Goal: Task Accomplishment & Management: Complete application form

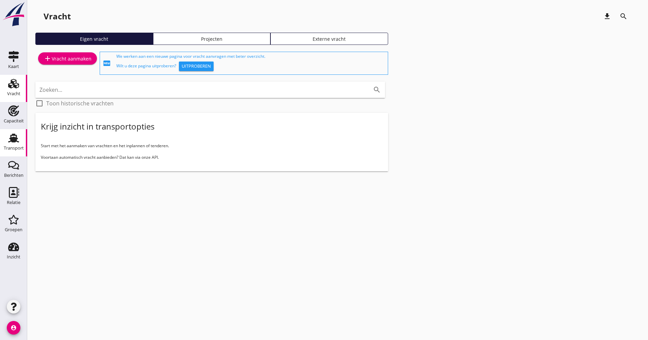
click at [10, 149] on div "Transport" at bounding box center [14, 148] width 20 height 4
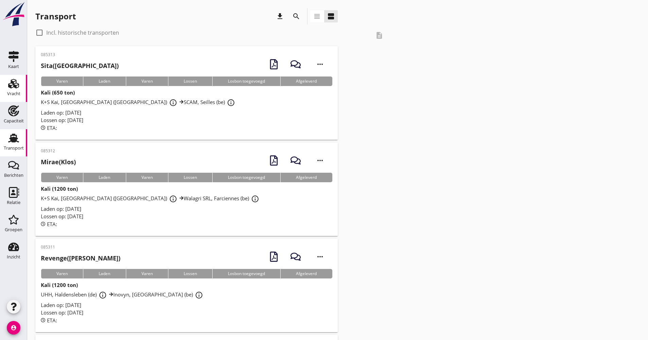
drag, startPoint x: 18, startPoint y: 95, endPoint x: 1, endPoint y: 95, distance: 16.3
click at [18, 95] on div "Vracht" at bounding box center [13, 94] width 13 height 4
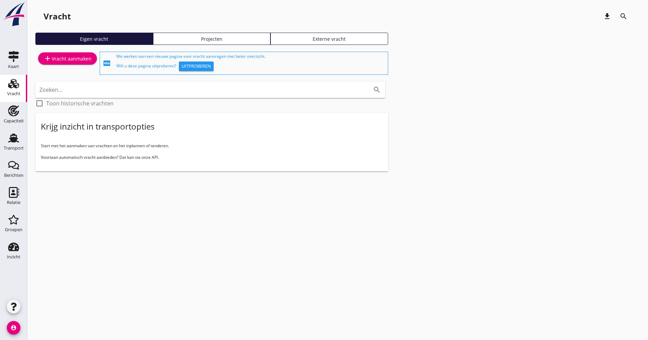
click at [63, 61] on div "add Vracht aanmaken" at bounding box center [68, 58] width 48 height 8
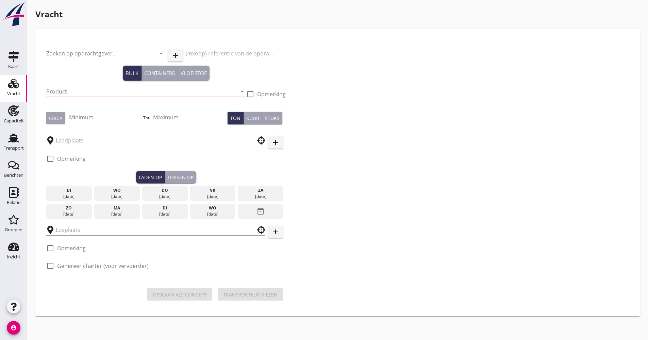
click at [86, 57] on input "Zoeken op opdrachtgever..." at bounding box center [96, 53] width 100 height 11
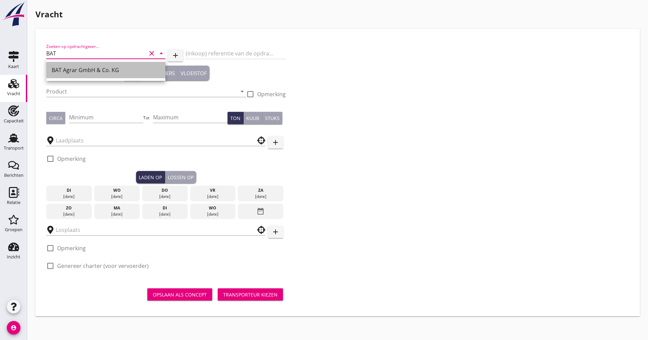
click at [80, 65] on div "BAT Agrar GmbH & Co. KG" at bounding box center [106, 70] width 108 height 16
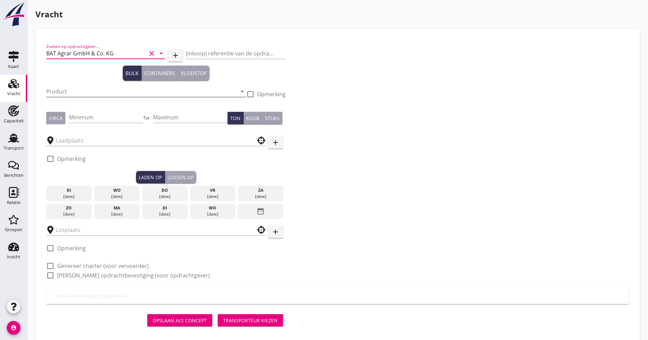
type input "BAT Agrar GmbH & Co. KG"
click at [70, 92] on input "Product" at bounding box center [141, 91] width 191 height 11
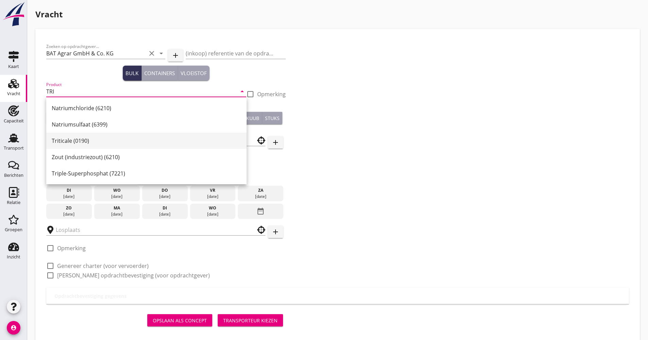
click at [76, 138] on div "Triticale (0190)" at bounding box center [146, 141] width 189 height 8
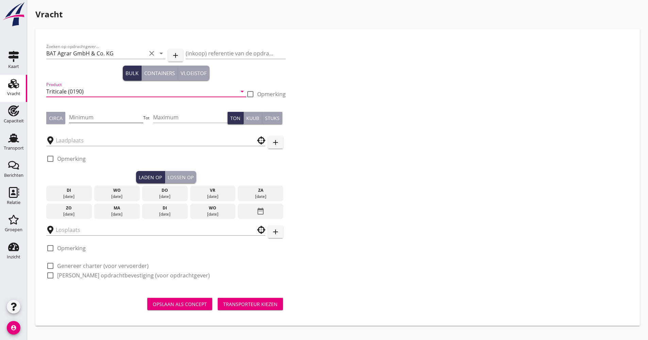
type input "Triticale (0190)"
click at [76, 120] on input "Minimum" at bounding box center [106, 117] width 75 height 11
type input "1100"
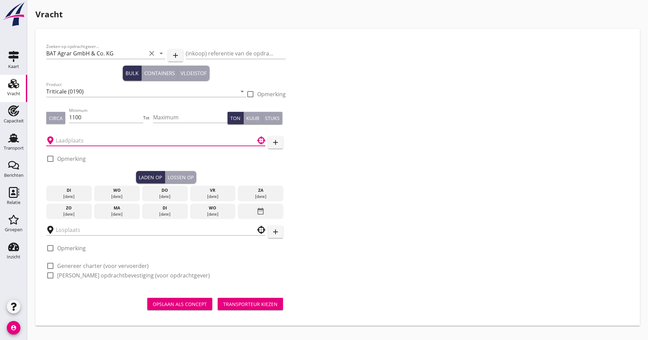
click at [72, 145] on input "text" at bounding box center [151, 140] width 191 height 11
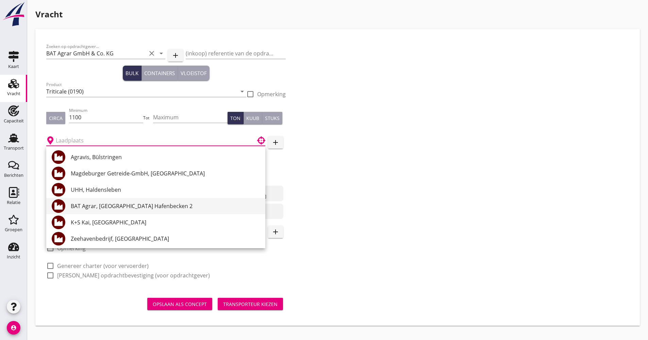
click at [111, 204] on div "BAT Agrar, [GEOGRAPHIC_DATA] Hafenbecken 2" at bounding box center [165, 206] width 189 height 8
type input "BAT Agrar, [GEOGRAPHIC_DATA] Hafenbecken 2"
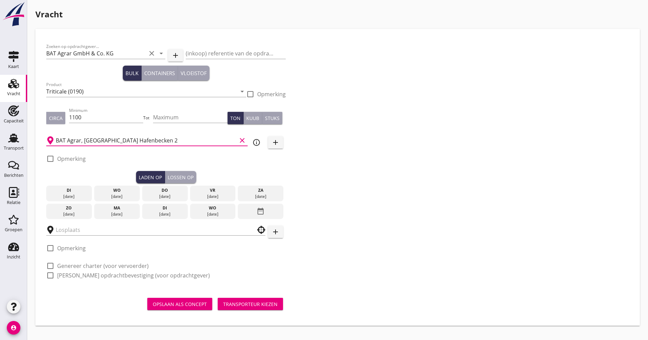
click at [117, 217] on div "[DATE]" at bounding box center [117, 214] width 42 height 6
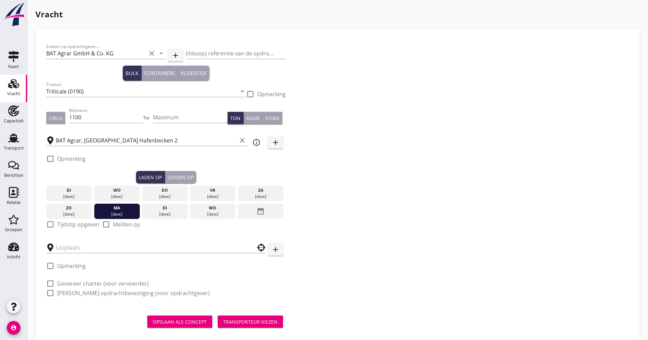
click at [70, 225] on label "Tijdstip opgeven" at bounding box center [78, 224] width 42 height 7
checkbox input "true"
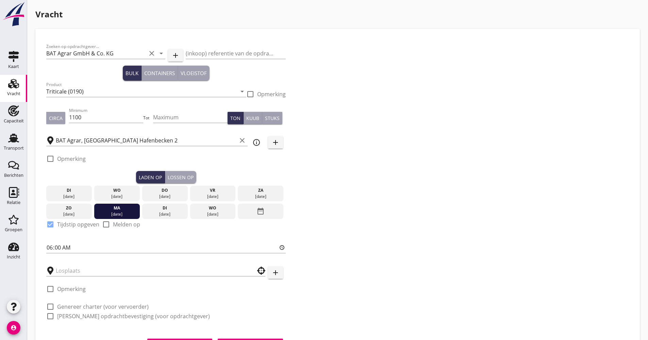
click at [184, 178] on div "Lossen op" at bounding box center [181, 177] width 26 height 7
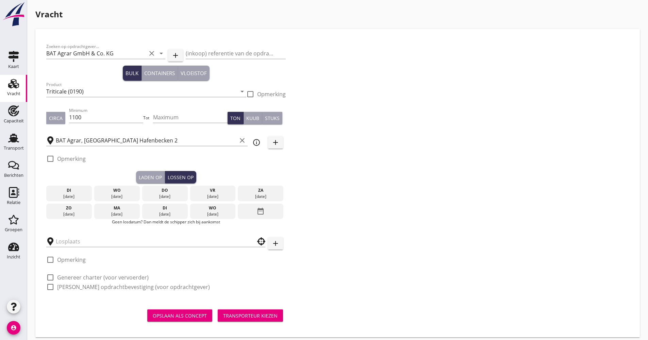
click at [148, 175] on div "Laden op" at bounding box center [150, 177] width 23 height 7
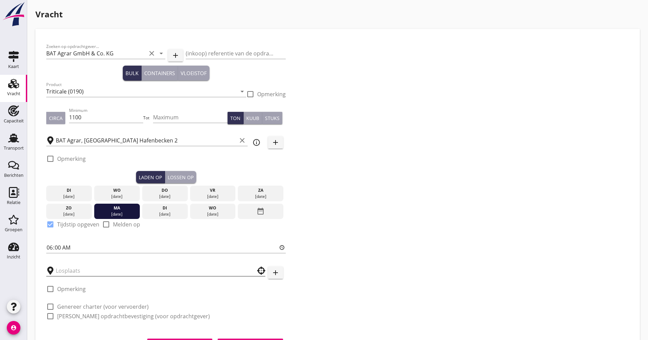
click at [91, 269] on input "text" at bounding box center [151, 270] width 191 height 11
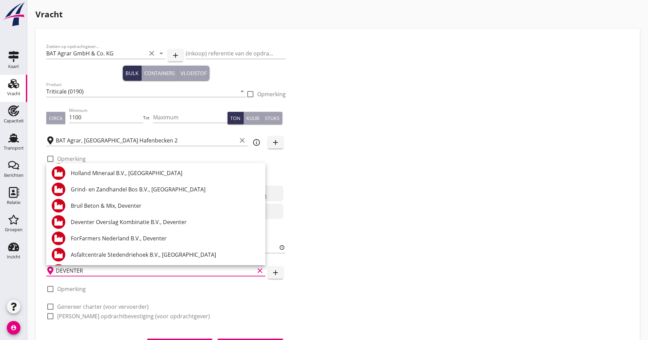
scroll to position [231, 0]
click at [151, 216] on div "Deventer Overslag Kombinatie B.V., Deventer" at bounding box center [165, 221] width 189 height 16
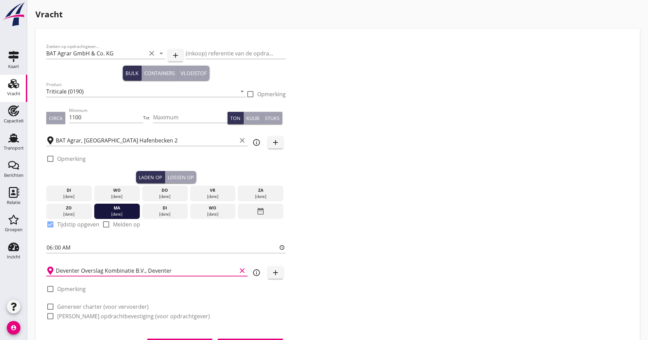
type input "Deventer Overslag Kombinatie B.V., Deventer"
click at [326, 208] on div "Zoeken op opdrachtgever... BAT Agrar GmbH & Co. KG clear arrow_drop_down add (i…" at bounding box center [338, 184] width 588 height 289
click at [72, 307] on label "Genereer charter (voor vervoerder)" at bounding box center [103, 306] width 92 height 7
checkbox input "true"
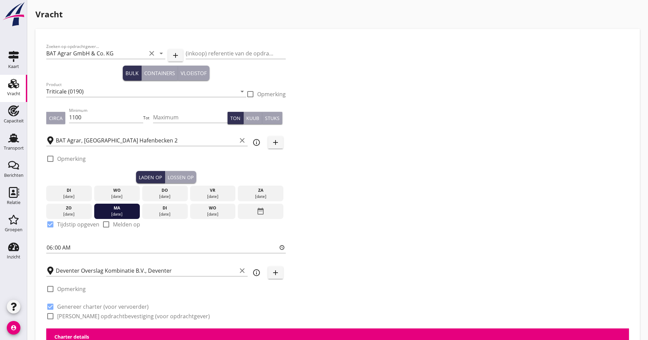
click at [71, 315] on label "[PERSON_NAME] opdrachtbevestiging (voor opdrachtgever)" at bounding box center [133, 316] width 153 height 7
checkbox input "true"
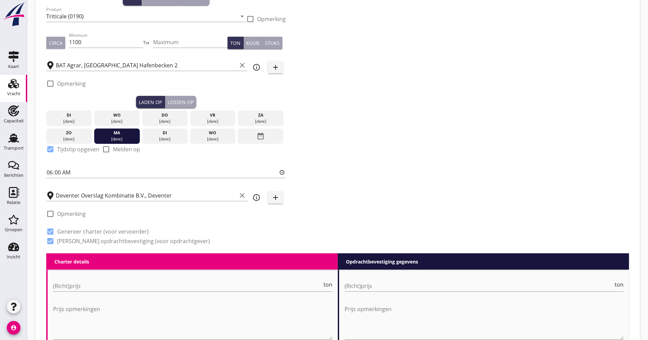
scroll to position [86, 0]
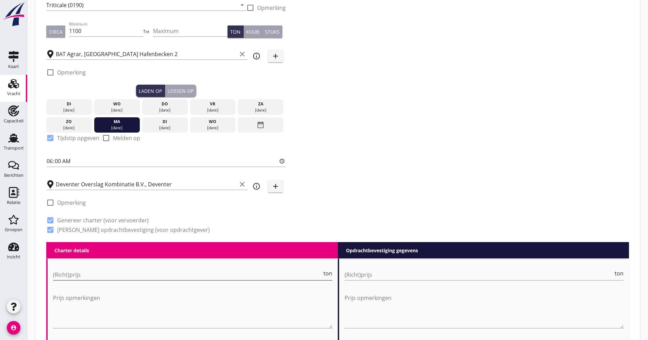
click at [80, 272] on input "(Richt)prijs" at bounding box center [187, 274] width 269 height 11
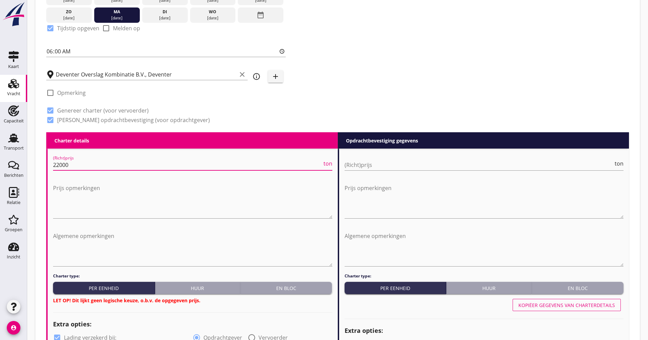
scroll to position [325, 0]
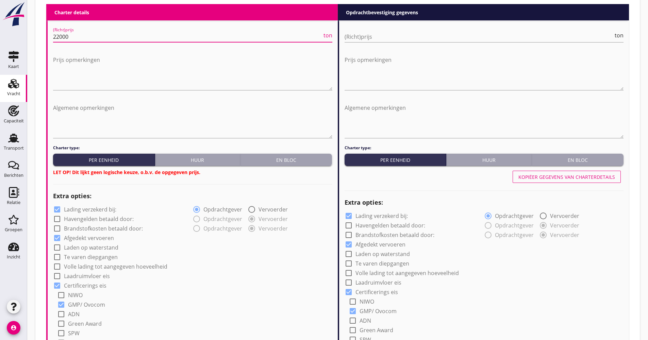
type input "22000"
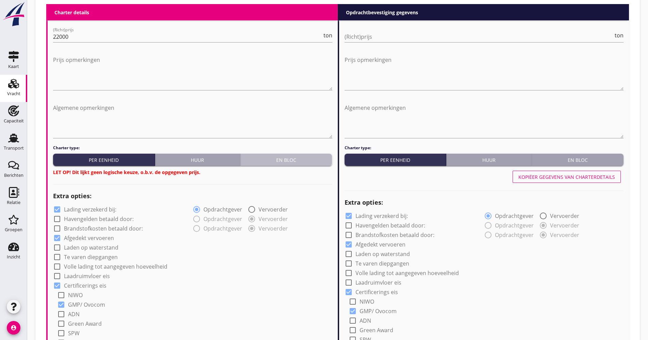
click at [278, 163] on div "En bloc" at bounding box center [286, 159] width 86 height 7
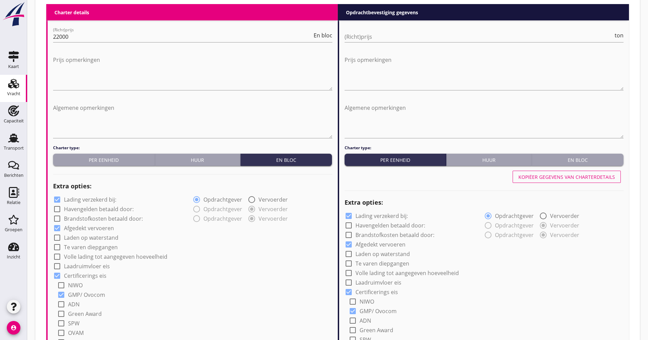
click at [110, 196] on label "Lading verzekerd bij:" at bounding box center [90, 199] width 52 height 7
checkbox input "false"
click at [91, 258] on label "Volle lading tot aangegeven hoeveelheid" at bounding box center [115, 256] width 103 height 7
checkbox input "true"
click at [93, 238] on label "Laden op waterstand" at bounding box center [91, 237] width 54 height 7
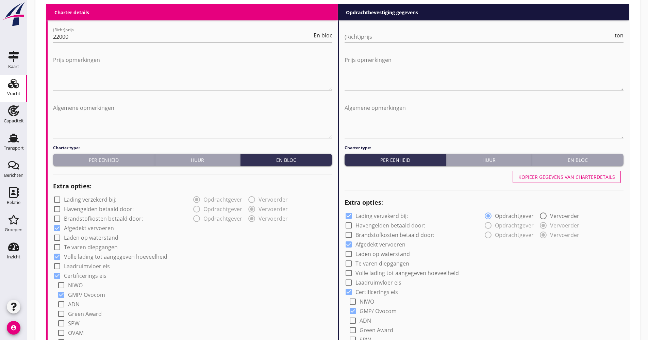
checkbox input "true"
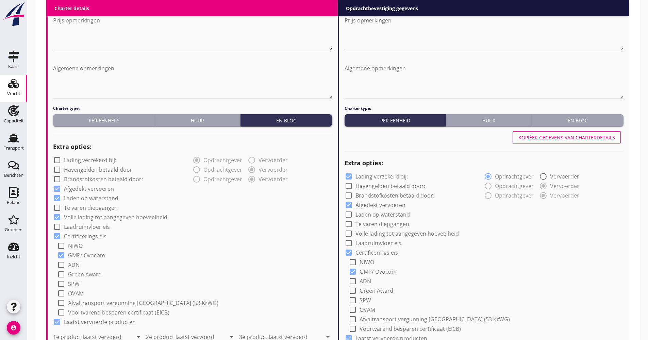
scroll to position [427, 0]
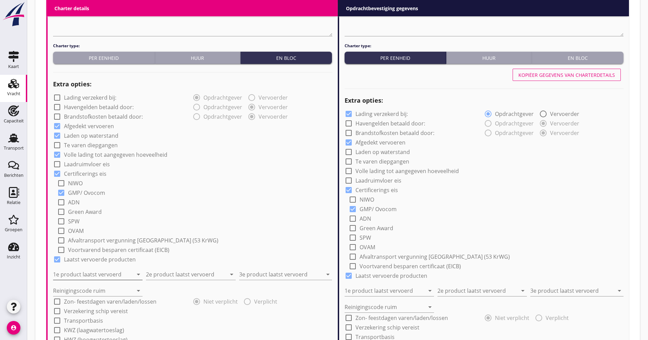
click at [95, 277] on input "1e product laatst vervoerd" at bounding box center [93, 274] width 80 height 11
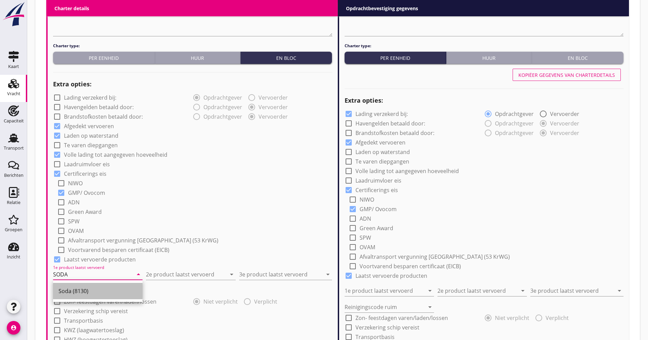
click at [83, 291] on div "Soda (8130)" at bounding box center [98, 291] width 79 height 8
type input "Soda (8130)"
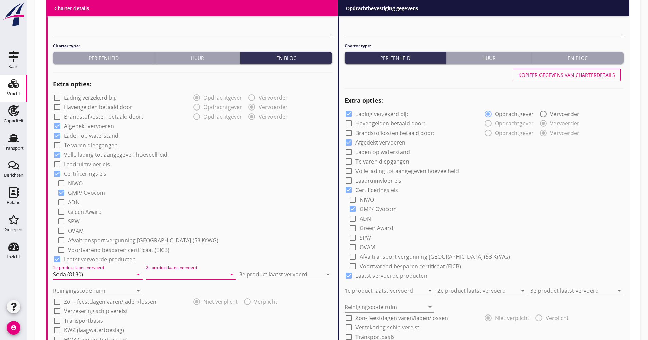
click at [156, 276] on input "2e product laatst vervoerd" at bounding box center [186, 274] width 80 height 11
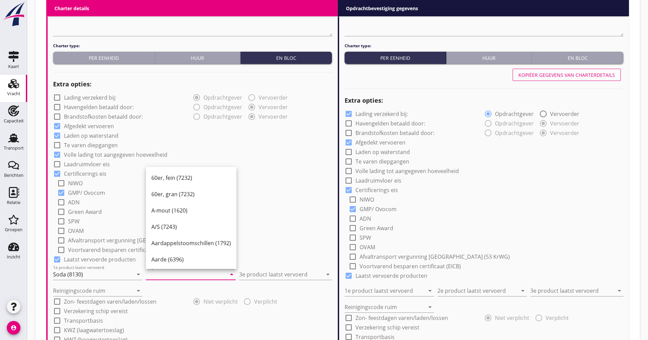
click at [168, 276] on input "2e product laatst vervoerd" at bounding box center [186, 274] width 80 height 11
click at [166, 259] on div "Tarwe (110)" at bounding box center [201, 259] width 100 height 8
type input "Tarwe (110)"
click at [264, 279] on input "3e product laatst vervoerd" at bounding box center [280, 274] width 83 height 11
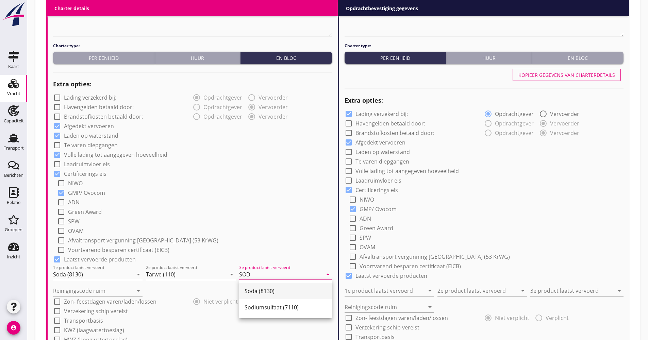
click at [254, 293] on div "Soda (8130)" at bounding box center [286, 291] width 82 height 8
type input "Soda (8130)"
click at [81, 290] on input "Reinigingscode ruim" at bounding box center [93, 290] width 80 height 11
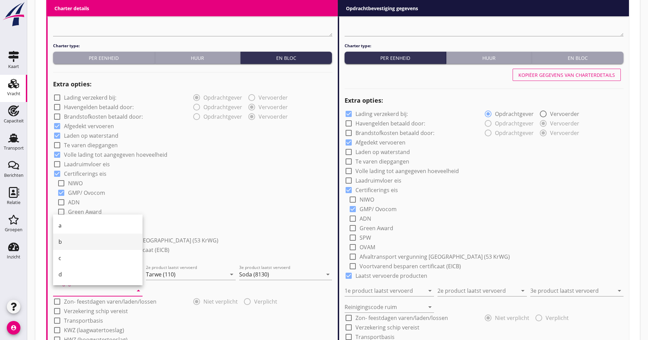
click at [74, 245] on div "b" at bounding box center [98, 242] width 79 height 8
type input "b"
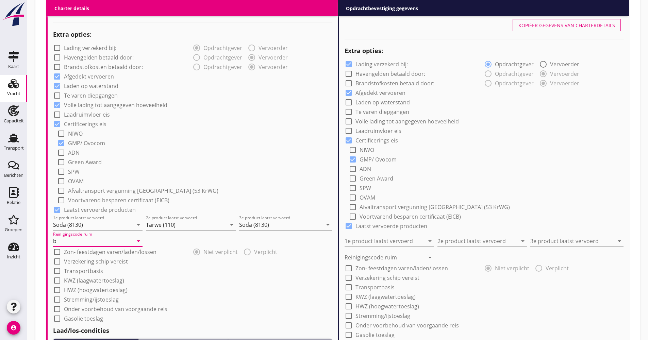
scroll to position [529, 0]
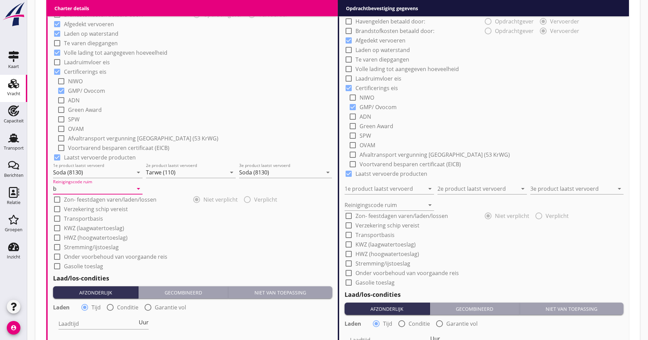
click at [87, 211] on label "Verzekering schip vereist" at bounding box center [96, 209] width 64 height 7
checkbox input "true"
click at [84, 217] on label "Transportbasis" at bounding box center [83, 218] width 39 height 7
checkbox input "true"
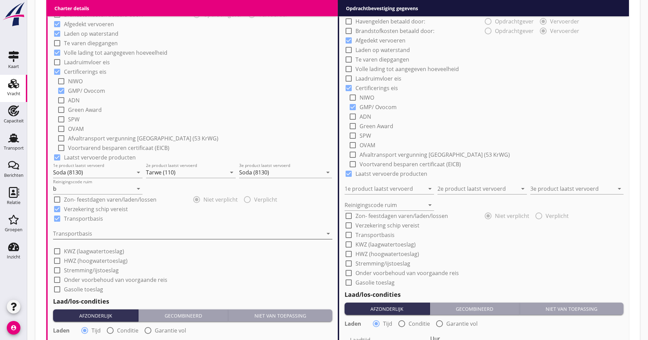
click at [77, 237] on div at bounding box center [188, 233] width 270 height 11
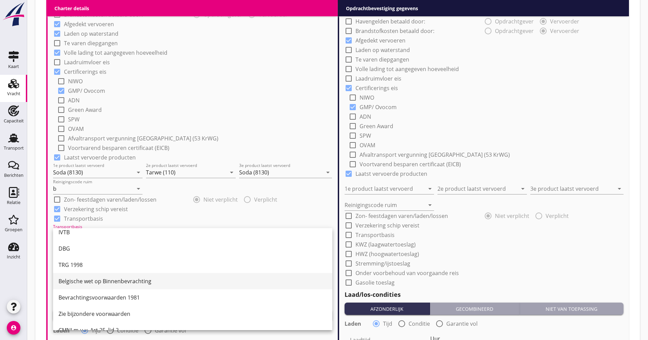
scroll to position [18, 0]
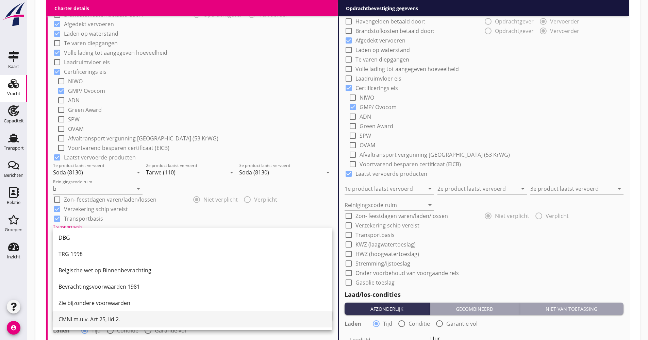
click at [79, 316] on div "CMNI m.u.v. Art 25, lid 2." at bounding box center [193, 319] width 268 height 8
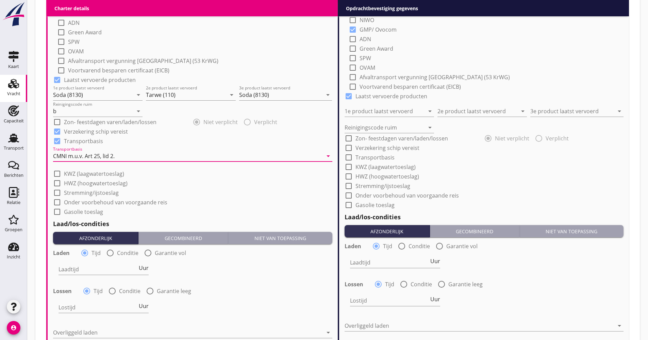
scroll to position [665, 0]
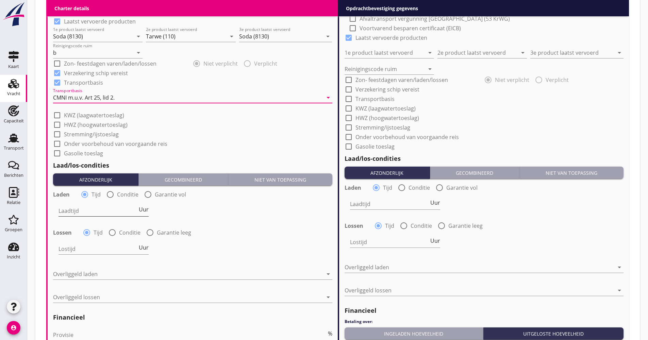
click at [145, 210] on span "Uur" at bounding box center [144, 209] width 10 height 5
type input "2"
click at [107, 230] on div at bounding box center [112, 233] width 12 height 12
radio input "false"
radio input "true"
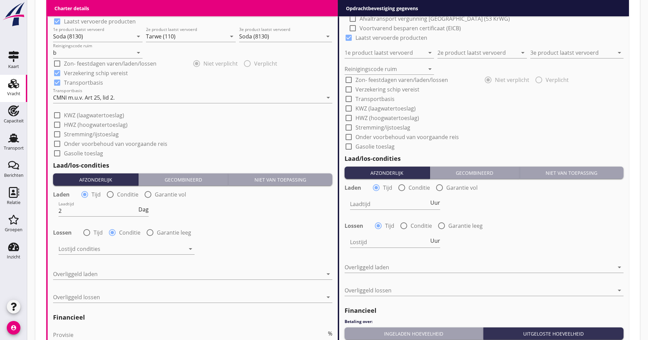
click at [108, 249] on div at bounding box center [122, 249] width 127 height 11
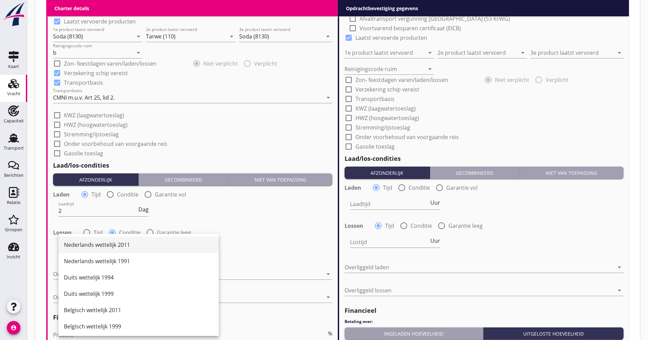
click at [105, 246] on div "Nederlands wettelijk 2011" at bounding box center [138, 245] width 149 height 8
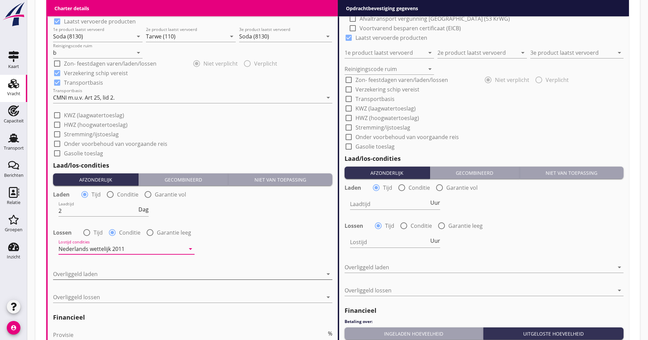
click at [85, 271] on div at bounding box center [188, 274] width 270 height 11
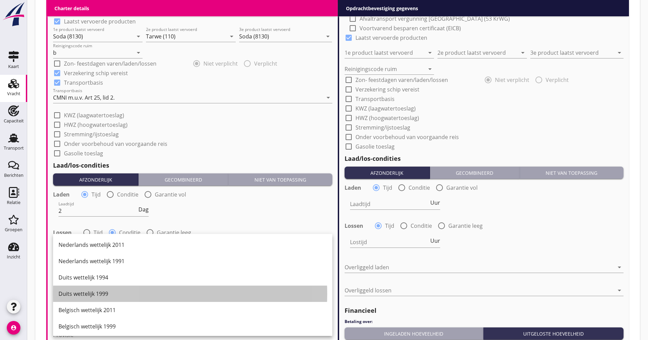
click at [96, 291] on div "Duits wettelijk 1999" at bounding box center [193, 294] width 268 height 8
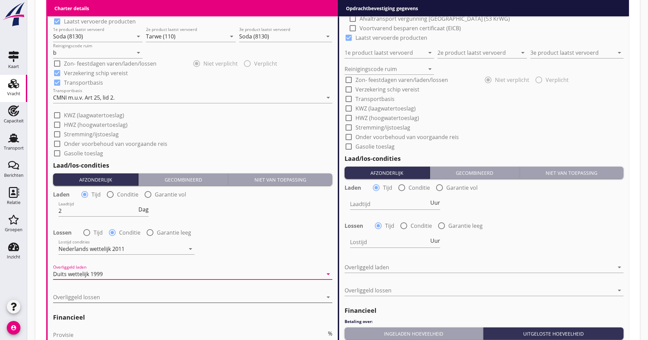
click at [95, 292] on div at bounding box center [188, 297] width 270 height 11
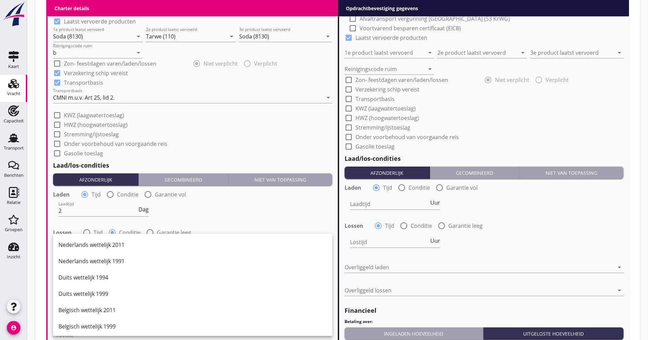
click at [95, 260] on div "Nederlands wettelijk 1991" at bounding box center [193, 261] width 268 height 8
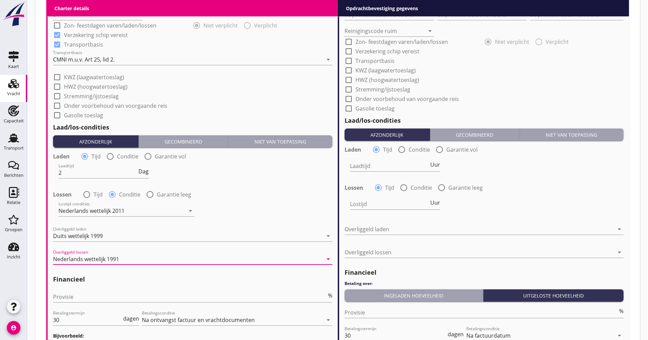
scroll to position [791, 0]
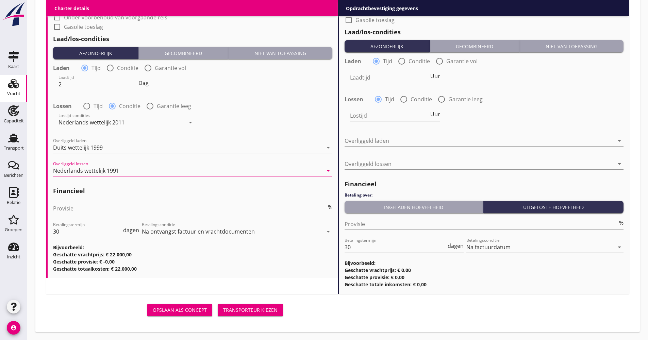
click at [89, 214] on input "Provisie" at bounding box center [190, 208] width 274 height 11
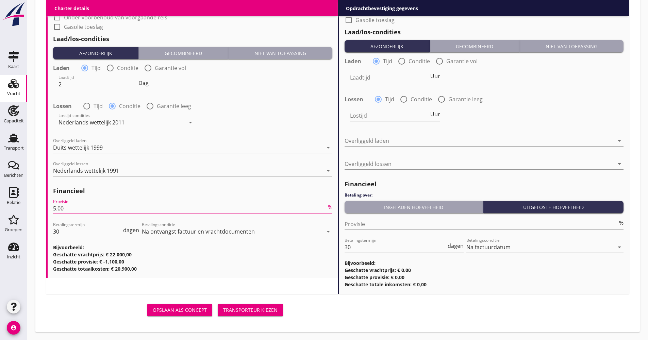
type input "5.00"
drag, startPoint x: 78, startPoint y: 232, endPoint x: 50, endPoint y: 232, distance: 27.2
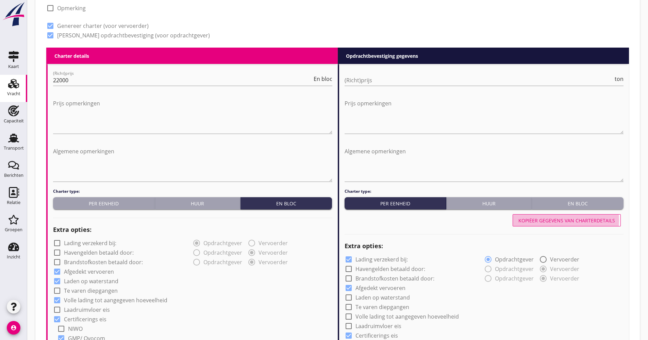
click at [566, 216] on button "Kopiëer gegevens van charterdetails" at bounding box center [567, 220] width 108 height 12
checkbox input "false"
checkbox input "true"
type input "Soda (8130)"
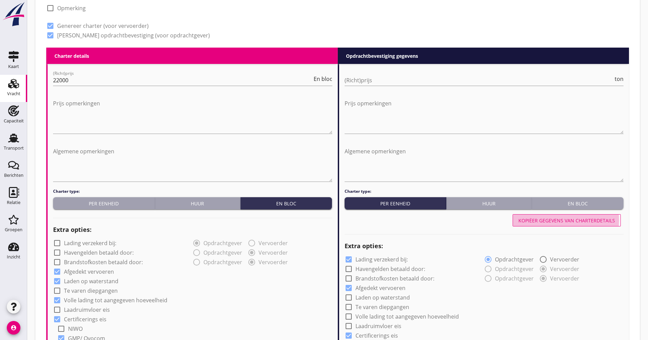
type input "Tarwe (110)"
type input "Soda (8130)"
type input "b"
checkbox input "true"
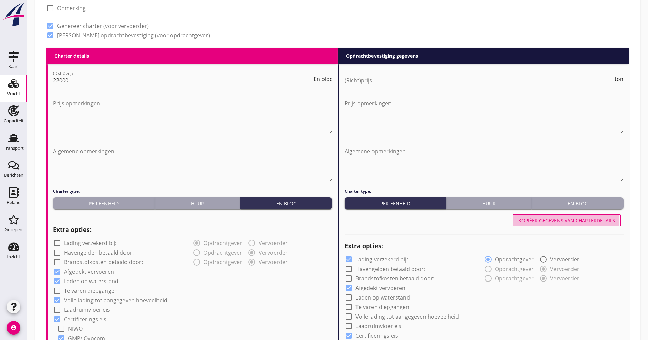
type input "2"
radio input "false"
radio input "true"
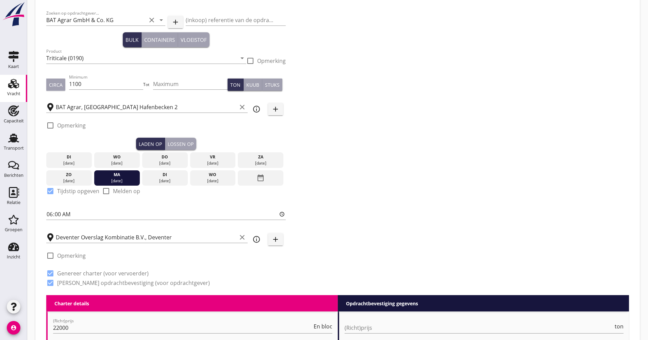
scroll to position [204, 0]
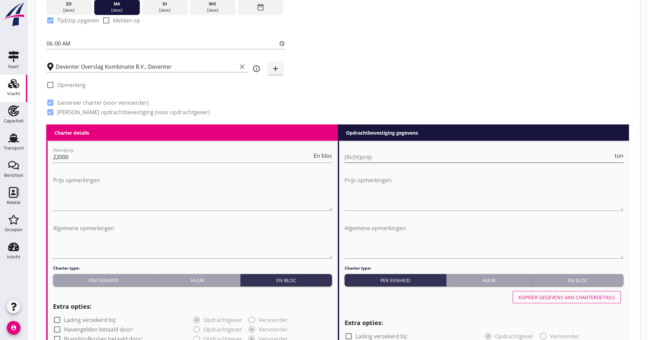
click at [386, 160] on input "(Richt)prijs" at bounding box center [479, 157] width 269 height 11
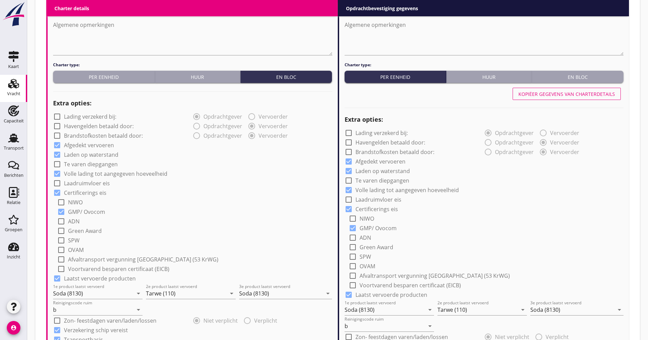
scroll to position [476, 0]
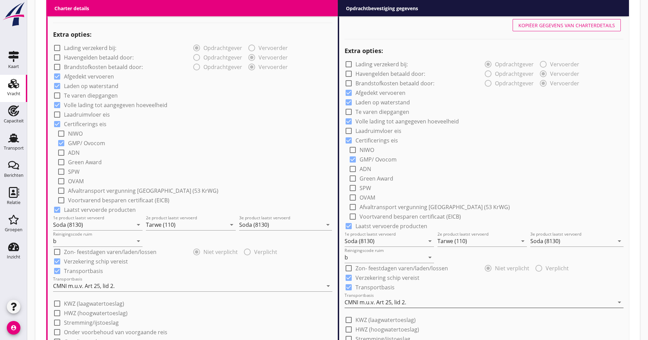
type input "19.25"
click at [364, 301] on div "CMNI m.u.v. Art 25, lid 2." at bounding box center [376, 302] width 62 height 6
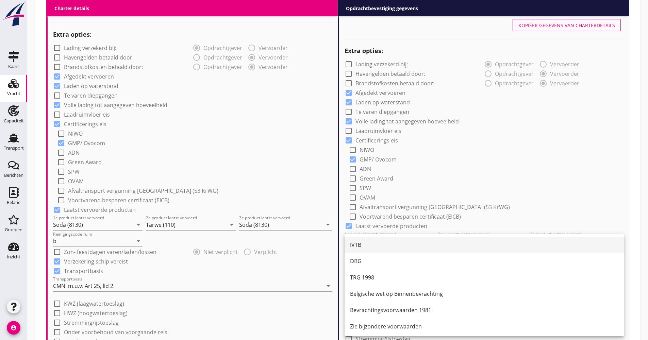
click at [365, 247] on div "IVTB" at bounding box center [484, 245] width 268 height 8
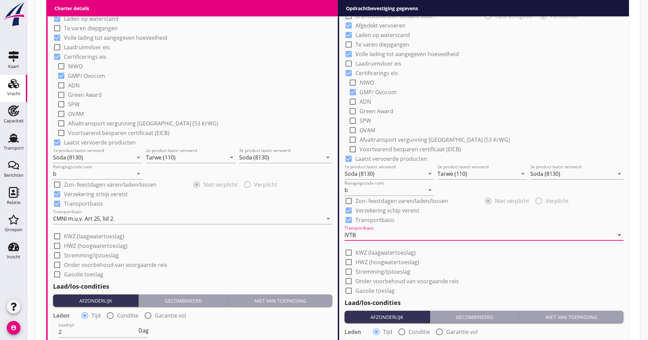
scroll to position [544, 0]
click at [374, 252] on label "KWZ (laagwatertoeslag)" at bounding box center [385, 252] width 60 height 7
checkbox input "true"
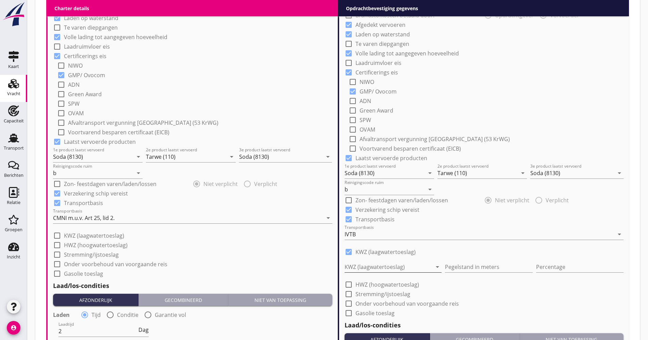
click at [369, 269] on div at bounding box center [389, 267] width 88 height 11
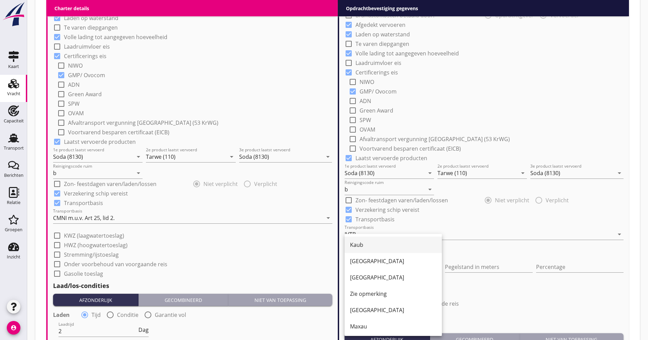
click at [377, 249] on div "Kaub" at bounding box center [393, 245] width 86 height 16
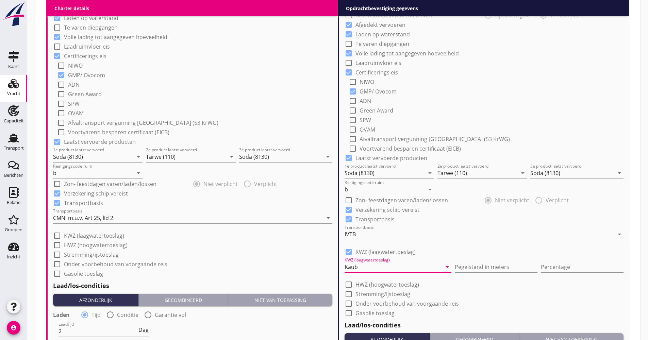
click at [370, 270] on div "Kaub" at bounding box center [393, 267] width 97 height 11
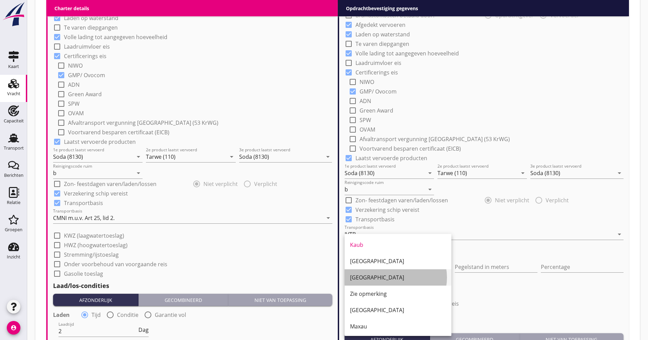
click at [366, 277] on div "[GEOGRAPHIC_DATA]" at bounding box center [398, 278] width 96 height 8
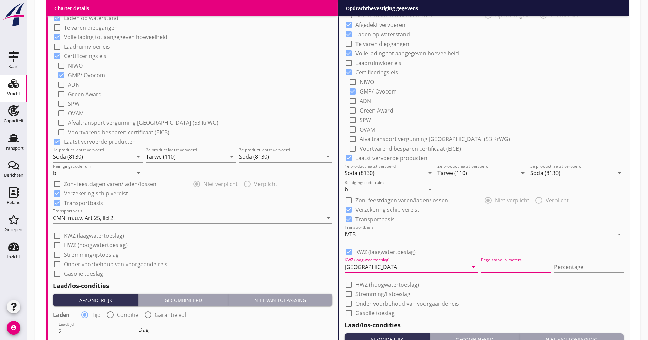
click at [481, 267] on input "Pegelstand in meters" at bounding box center [515, 267] width 69 height 11
type input "250"
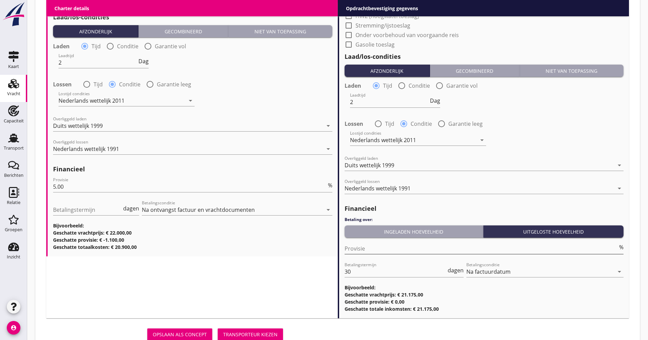
scroll to position [838, 0]
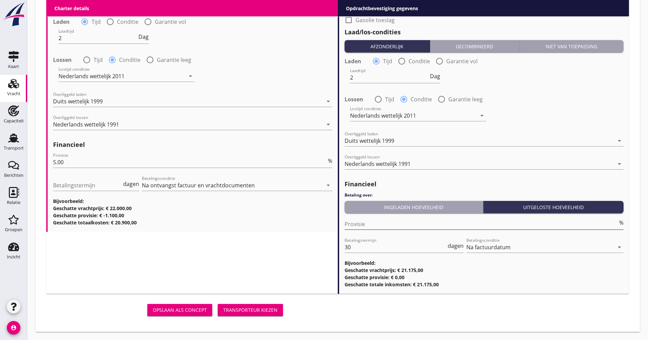
type input "10"
drag, startPoint x: 371, startPoint y: 224, endPoint x: 375, endPoint y: 210, distance: 14.6
click at [373, 222] on input "Provisie" at bounding box center [482, 224] width 274 height 11
click at [375, 210] on div "Ingeladen hoeveelheid" at bounding box center [413, 207] width 133 height 7
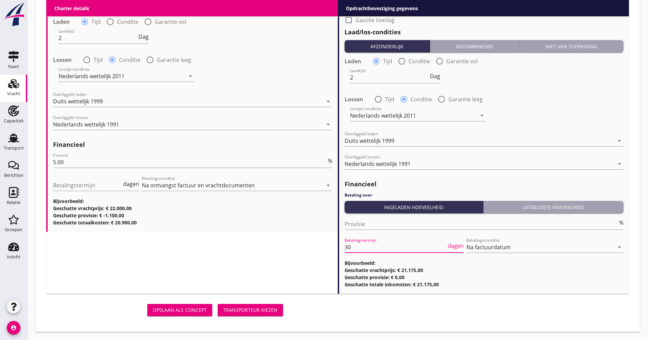
drag, startPoint x: 362, startPoint y: 244, endPoint x: 331, endPoint y: 247, distance: 31.1
type input "21"
click at [329, 313] on div "Opslaan als concept Transporteur kiezen" at bounding box center [338, 310] width 588 height 22
click at [270, 312] on div "Transporteur kiezen" at bounding box center [250, 310] width 54 height 7
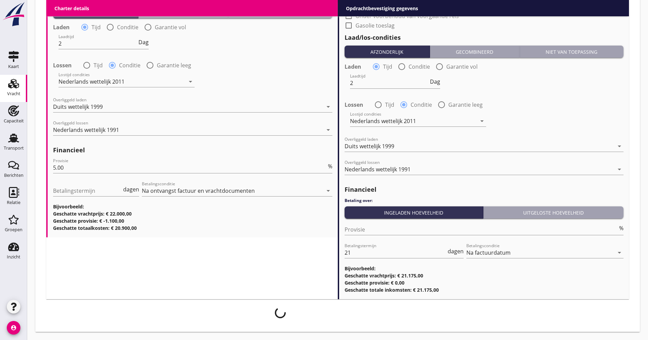
scroll to position [832, 0]
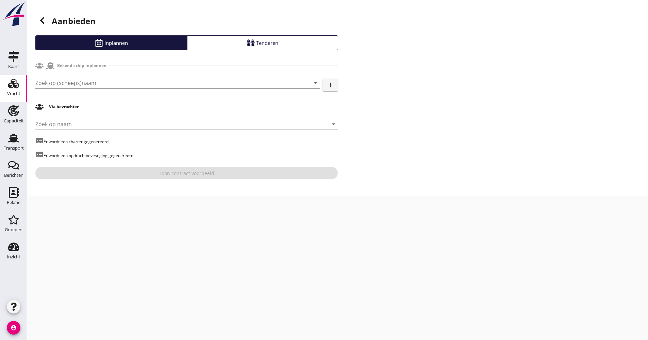
click at [118, 89] on div "Zoek op (scheeps)naam arrow_drop_down" at bounding box center [177, 87] width 284 height 18
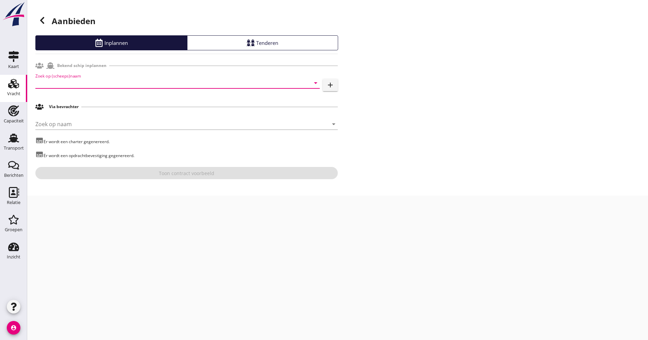
click at [118, 85] on input "Zoek op (scheeps)naam" at bounding box center [167, 83] width 265 height 11
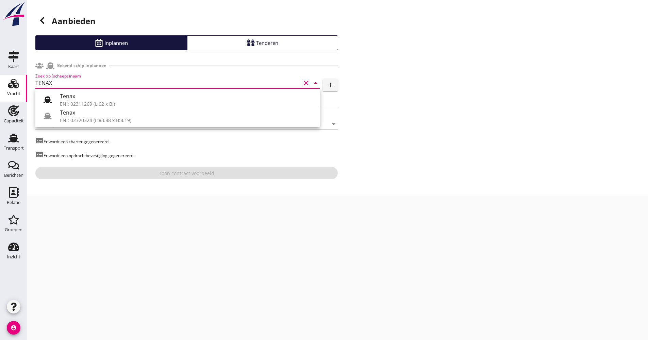
click at [87, 111] on div "Tenax" at bounding box center [187, 113] width 254 height 8
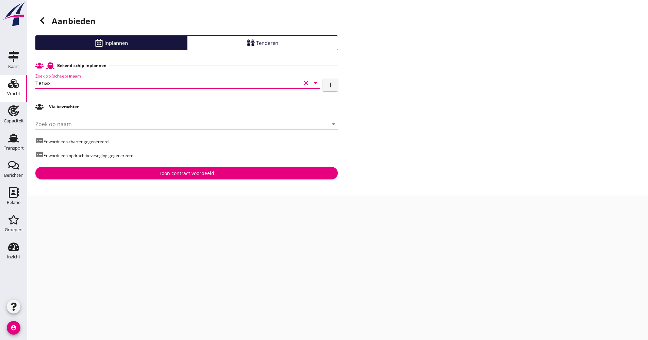
type input "Tenax"
click at [141, 178] on button "Toon contract voorbeeld" at bounding box center [186, 173] width 302 height 12
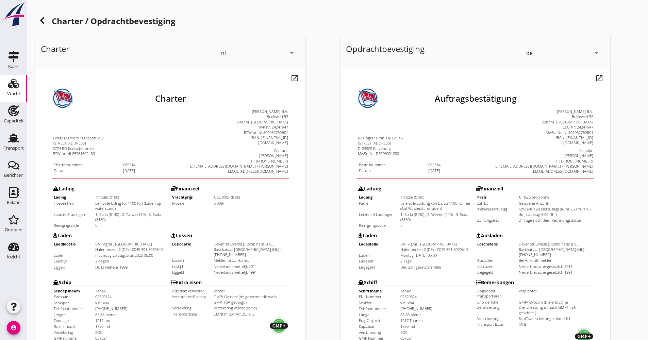
drag, startPoint x: 465, startPoint y: 173, endPoint x: 547, endPoint y: 202, distance: 87.0
click at [547, 202] on td "Finanziell Preis € 19,25 pro Tonne [GEOGRAPHIC_DATA] Geladene Anzahl Kleinwasse…" at bounding box center [521, 189] width 118 height 46
drag, startPoint x: 207, startPoint y: 134, endPoint x: 619, endPoint y: 220, distance: 420.9
click at [619, 220] on div "Opdrachtbevestiging de arrow_drop_down open_in_new Pas aan Download concept ema…" at bounding box center [490, 254] width 305 height 443
click at [571, 201] on td "21 Tage nach dem Rechnungsdatum" at bounding box center [542, 203] width 74 height 5
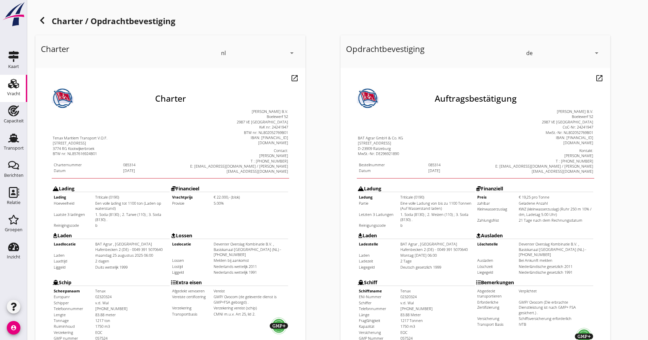
click at [43, 22] on use at bounding box center [42, 20] width 4 height 7
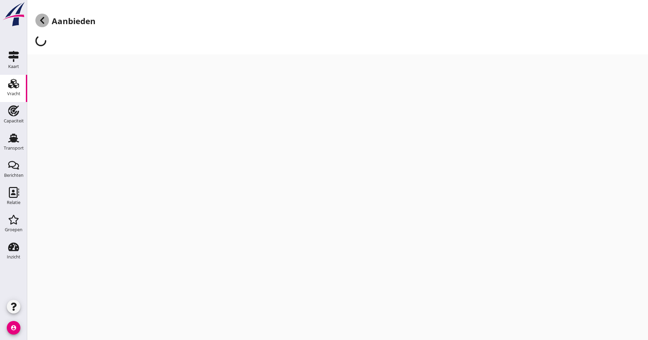
click at [43, 22] on use at bounding box center [42, 20] width 4 height 7
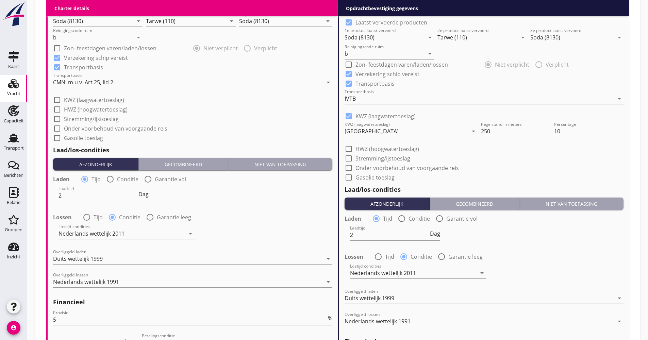
scroll to position [748, 0]
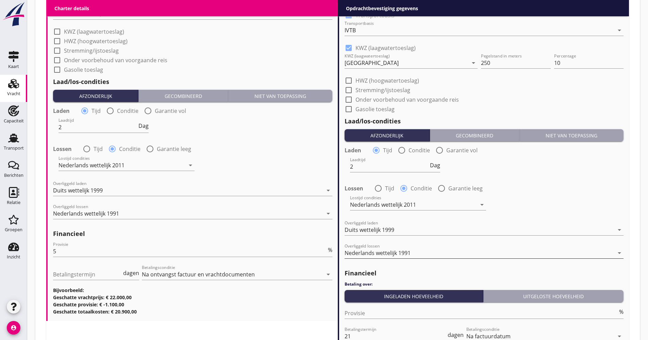
click at [384, 251] on div "Nederlands wettelijk 1991" at bounding box center [378, 253] width 66 height 6
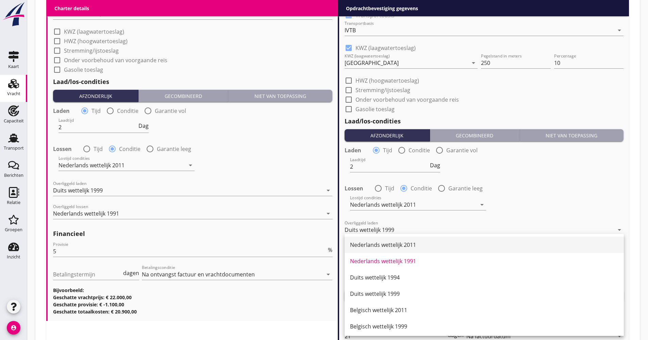
click at [398, 248] on div "Nederlands wettelijk 2011" at bounding box center [484, 245] width 268 height 8
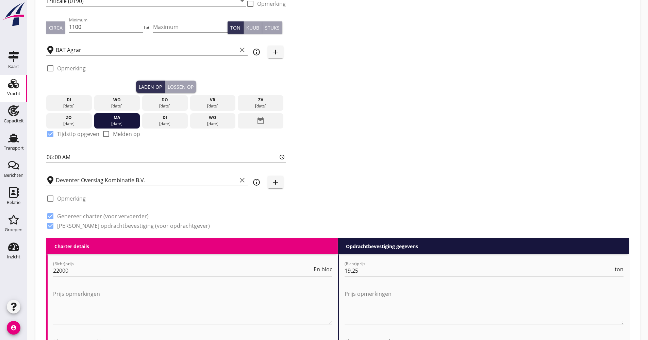
scroll to position [68, 0]
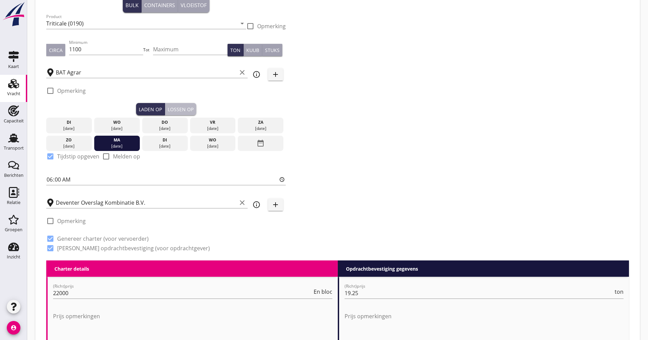
click at [184, 111] on div "Lossen op" at bounding box center [181, 109] width 26 height 7
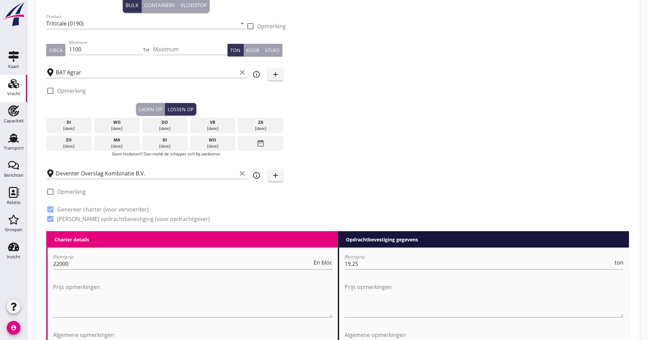
click at [253, 141] on div "date_range" at bounding box center [261, 144] width 46 height 16
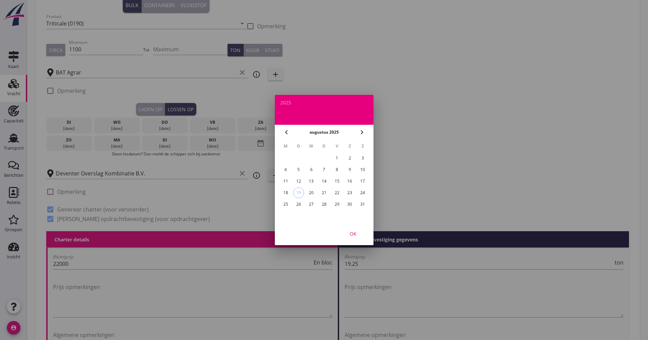
click at [362, 132] on icon "chevron_right" at bounding box center [362, 132] width 8 height 8
click at [283, 154] on div "1" at bounding box center [285, 158] width 11 height 11
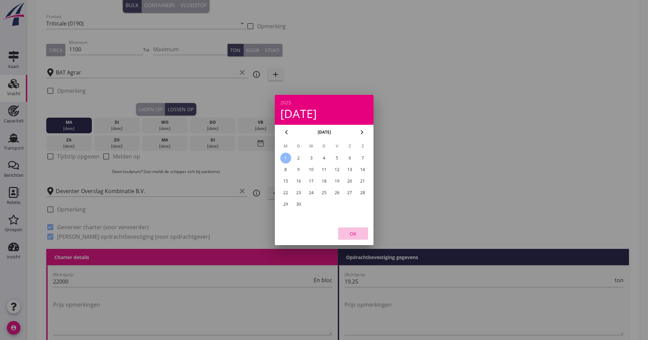
click at [348, 228] on button "OK" at bounding box center [353, 234] width 30 height 12
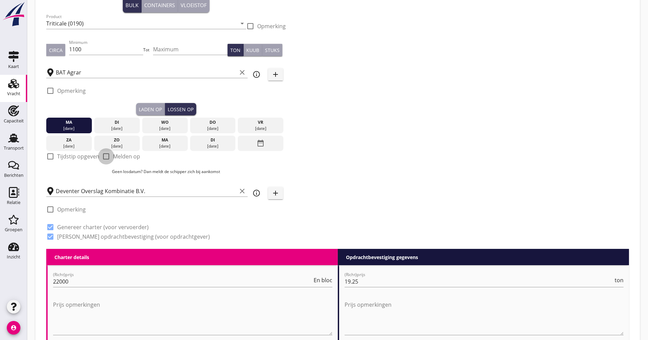
click at [108, 159] on div at bounding box center [106, 157] width 12 height 12
checkbox input "true"
click at [91, 160] on label "Tijdstip opgeven" at bounding box center [78, 156] width 42 height 7
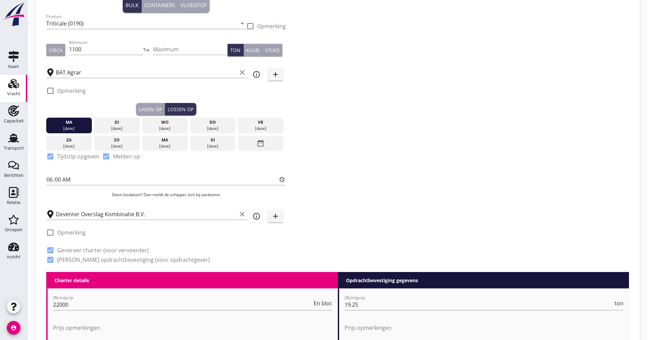
click at [91, 159] on label "Tijdstip opgeven" at bounding box center [78, 156] width 42 height 7
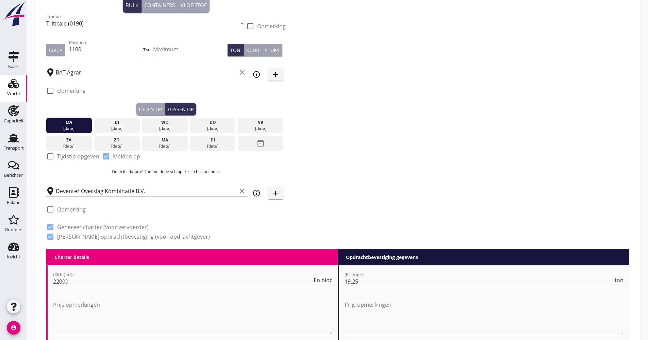
click at [90, 159] on label "Tijdstip opgeven" at bounding box center [78, 156] width 42 height 7
checkbox input "true"
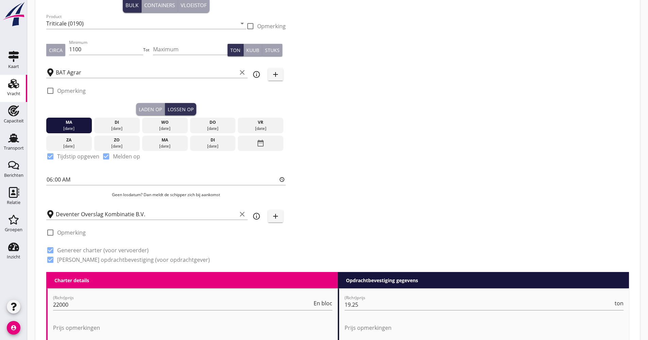
click at [346, 145] on div "Zoeken op opdrachtgever... BAT Agrar GmbH & Co. KG clear arrow_drop_down add (i…" at bounding box center [338, 122] width 588 height 300
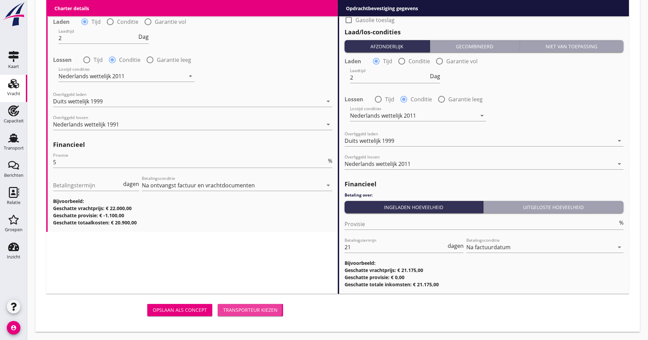
click at [274, 308] on div "Transporteur kiezen" at bounding box center [250, 310] width 54 height 7
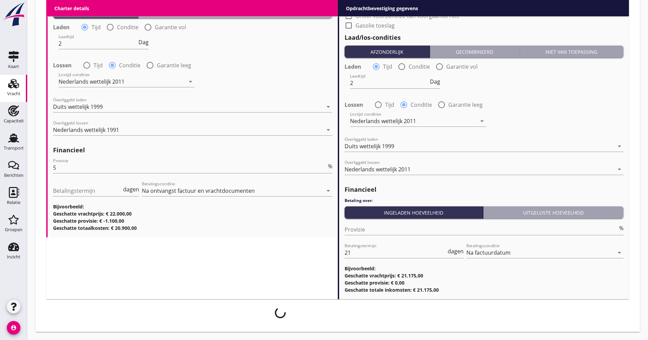
scroll to position [844, 0]
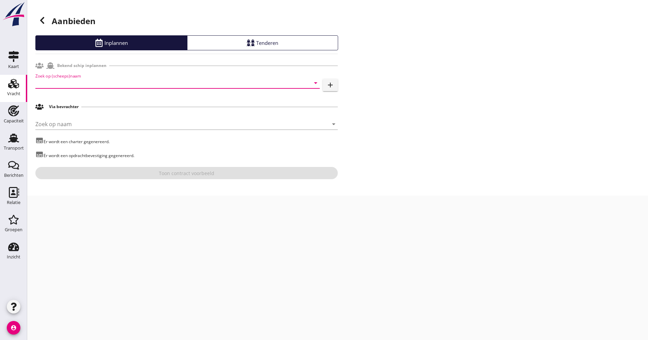
click at [85, 79] on input "Zoek op (scheeps)naam" at bounding box center [167, 83] width 265 height 11
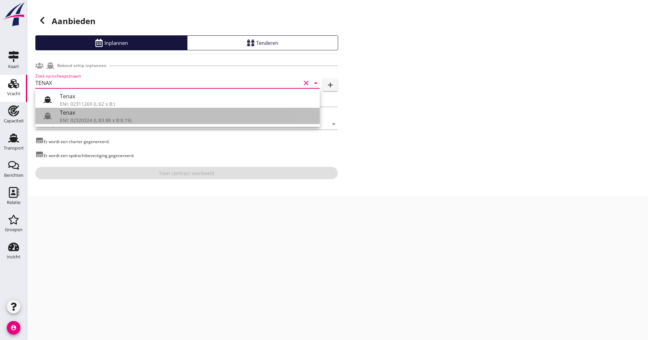
click at [78, 113] on div "Tenax" at bounding box center [187, 113] width 254 height 8
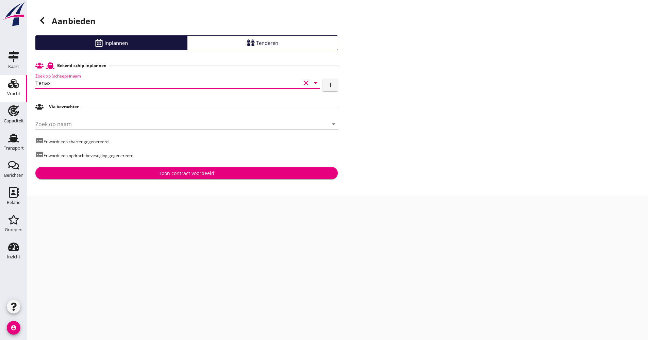
type input "Tenax"
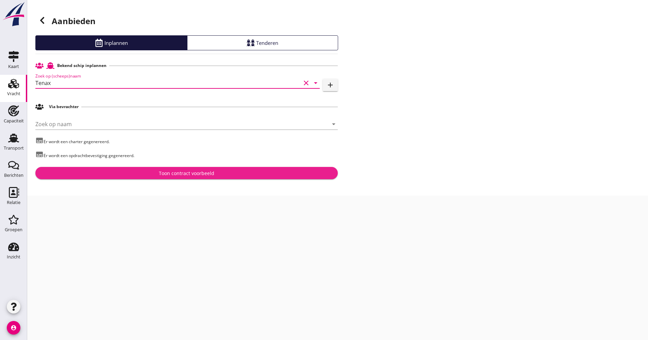
click at [166, 169] on button "Toon contract voorbeeld" at bounding box center [186, 173] width 302 height 12
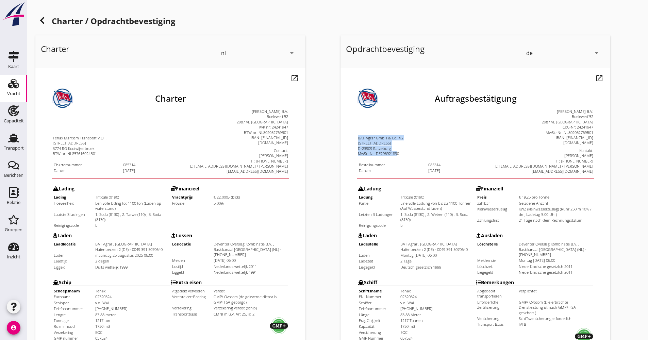
drag, startPoint x: 343, startPoint y: 115, endPoint x: 384, endPoint y: 134, distance: 44.7
click at [384, 134] on td "BAT Agrar GmbH & Co. KG [STREET_ADDRESS] MwSt.-Nr: DE296921890 Bestellnummer 08…" at bounding box center [403, 124] width 118 height 65
drag, startPoint x: 384, startPoint y: 134, endPoint x: 388, endPoint y: 124, distance: 10.8
click at [388, 129] on div "D-23909 Ratzeburg" at bounding box center [402, 131] width 117 height 5
click at [389, 123] on div "[STREET_ADDRESS]" at bounding box center [402, 125] width 117 height 5
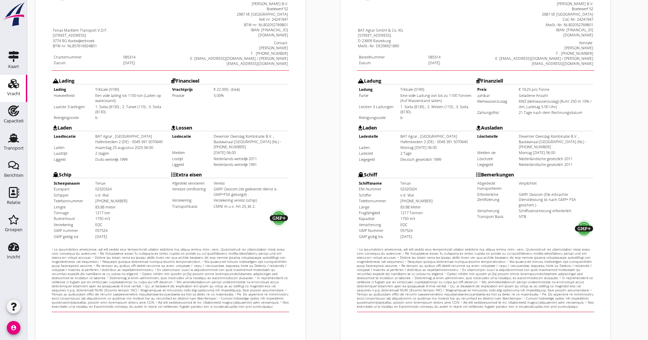
scroll to position [164, 0]
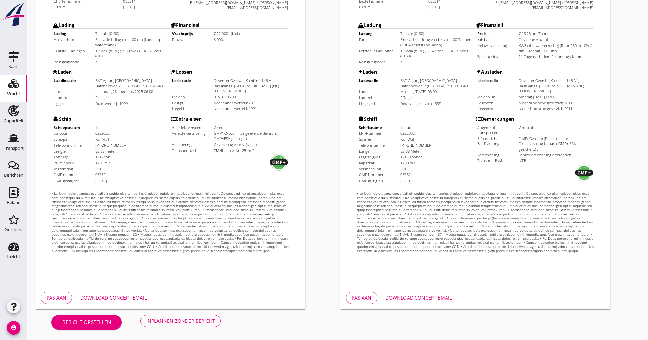
click at [412, 290] on div "Pas aan Download concept email" at bounding box center [476, 297] width 270 height 23
click at [414, 296] on div "Download concept email" at bounding box center [418, 297] width 66 height 7
click at [134, 295] on div "Download concept email" at bounding box center [113, 297] width 66 height 7
click at [195, 323] on div "Inplannen zonder bericht" at bounding box center [180, 320] width 69 height 7
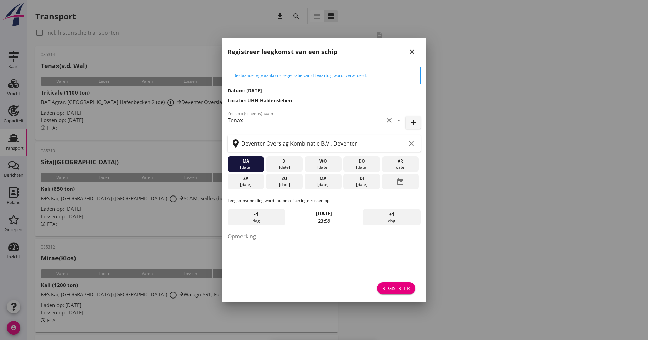
click at [403, 288] on div "Registreer" at bounding box center [396, 288] width 28 height 7
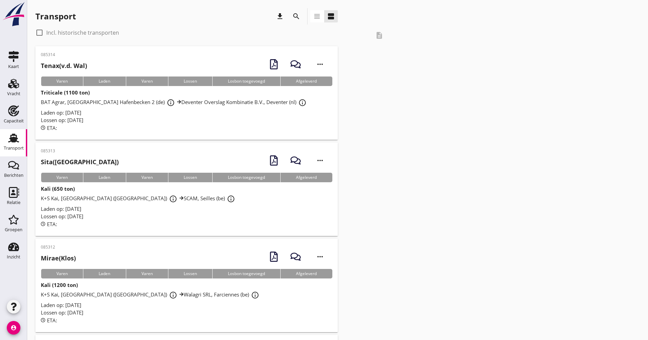
click at [82, 95] on strong "Triticale (1100 ton)" at bounding box center [65, 92] width 49 height 7
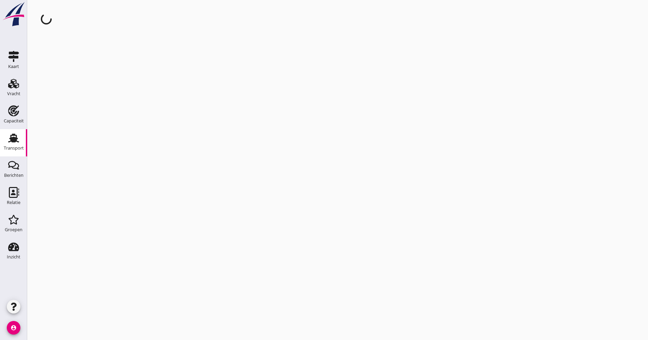
click at [81, 97] on div "cancel You are impersonating another user." at bounding box center [337, 170] width 621 height 340
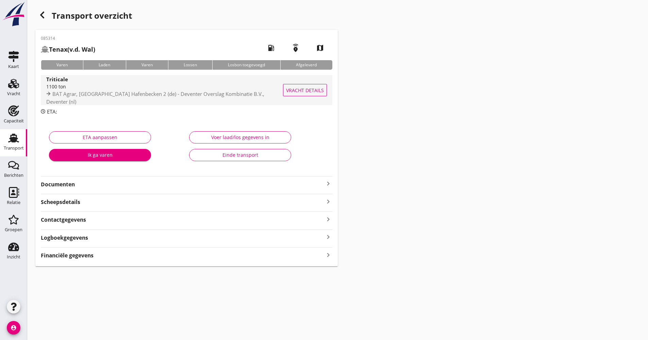
click at [134, 90] on div "1100 ton" at bounding box center [165, 86] width 238 height 7
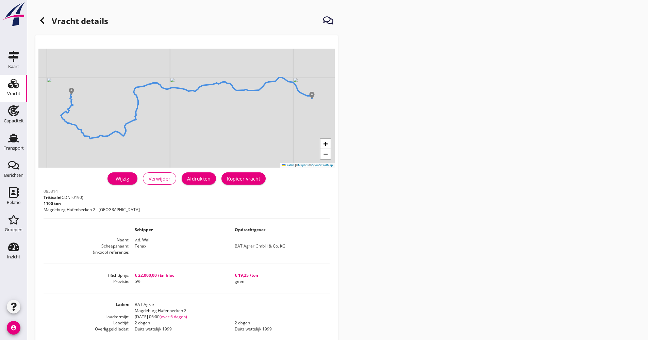
click at [116, 177] on div "Wijzig" at bounding box center [122, 178] width 19 height 7
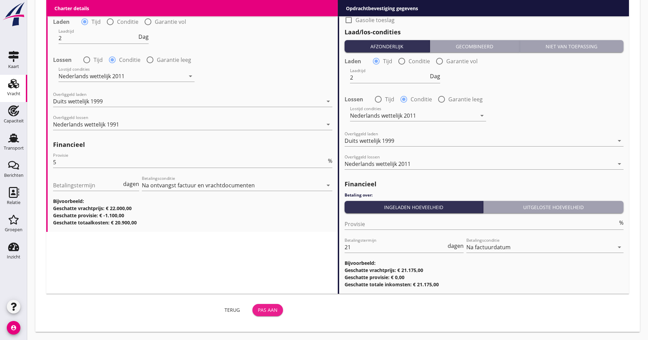
drag, startPoint x: 266, startPoint y: 307, endPoint x: 260, endPoint y: 307, distance: 5.8
click at [266, 307] on div "Pas aan" at bounding box center [268, 310] width 20 height 7
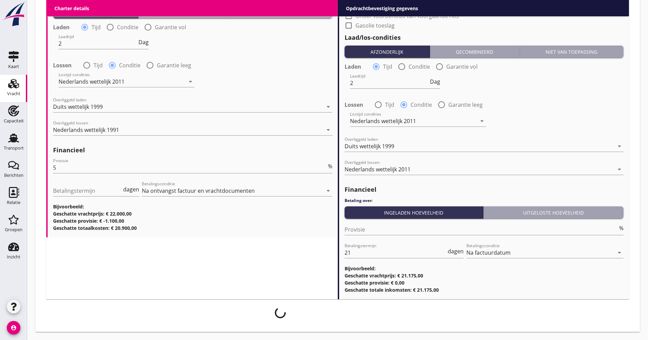
scroll to position [811, 0]
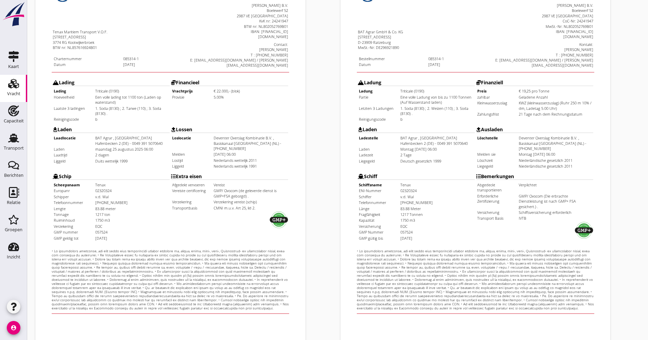
scroll to position [164, 0]
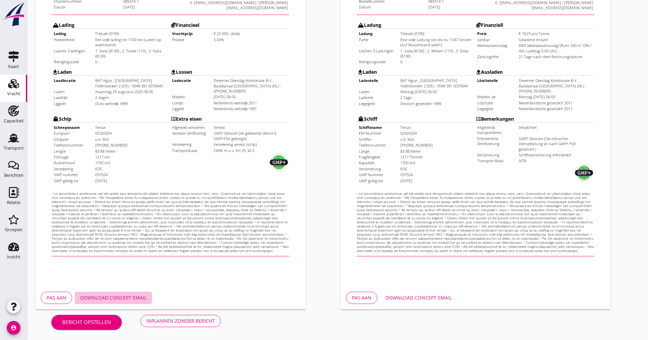
click at [135, 298] on div "Download concept email" at bounding box center [113, 297] width 66 height 7
click at [626, 79] on div "Opdrachtbevestiging de arrow_drop_down open_in_new Pas aan Download concept ema…" at bounding box center [490, 90] width 305 height 443
click at [171, 325] on button "Inplannen zonder bericht" at bounding box center [180, 321] width 80 height 12
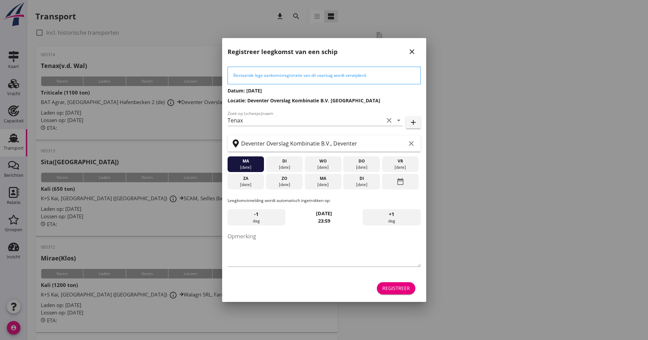
click at [392, 286] on div "Registreer" at bounding box center [396, 288] width 28 height 7
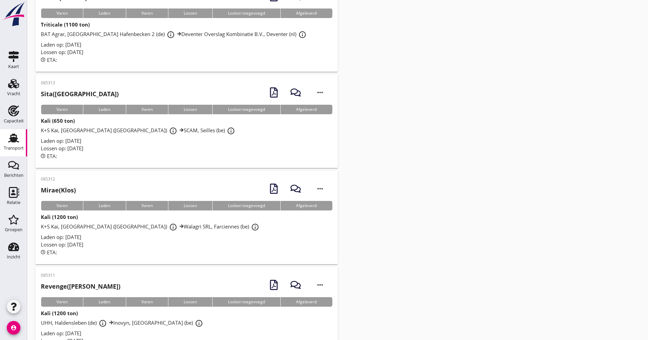
scroll to position [102, 0]
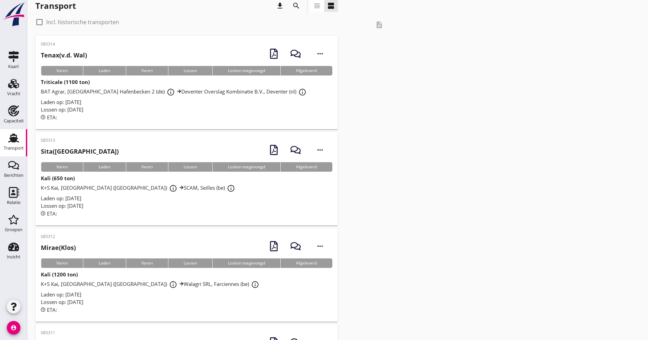
scroll to position [0, 0]
